Goal: Task Accomplishment & Management: Use online tool/utility

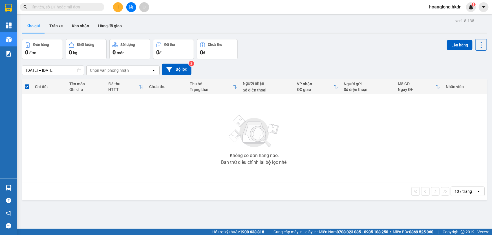
click at [130, 7] on icon "file-add" at bounding box center [131, 7] width 4 height 4
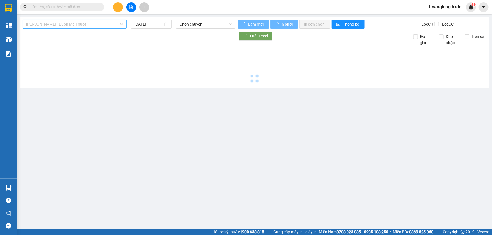
click at [70, 26] on span "[PERSON_NAME] - Buôn Ma Thuột" at bounding box center [74, 24] width 97 height 8
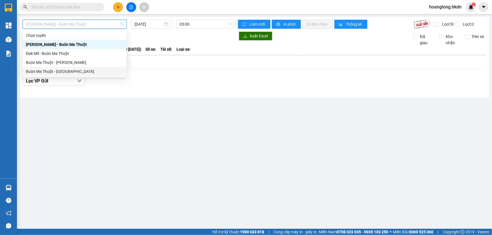
click at [72, 73] on div "Buôn Ma Thuột - [GEOGRAPHIC_DATA]" at bounding box center [74, 71] width 97 height 6
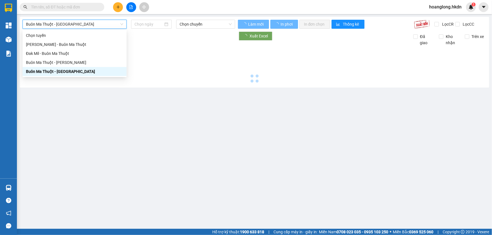
type input "[DATE]"
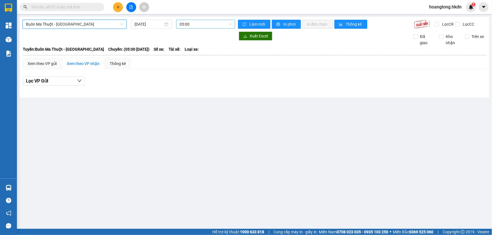
click at [190, 23] on span "05:00" at bounding box center [205, 24] width 52 height 8
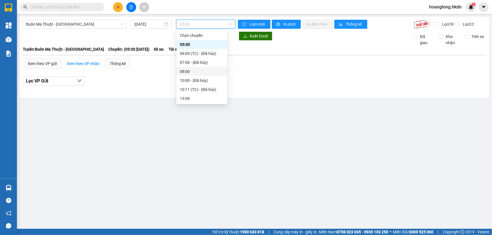
click at [189, 71] on div "08:00" at bounding box center [202, 71] width 44 height 6
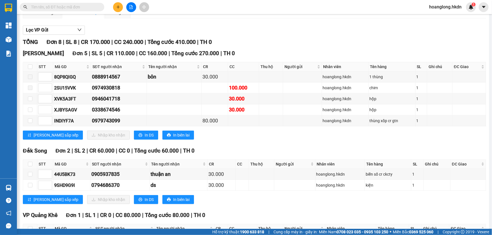
scroll to position [94, 0]
